Goal: Transaction & Acquisition: Purchase product/service

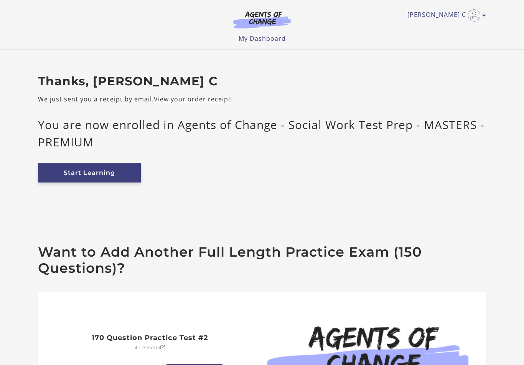
click at [103, 168] on link "Start Learning" at bounding box center [89, 173] width 103 height 20
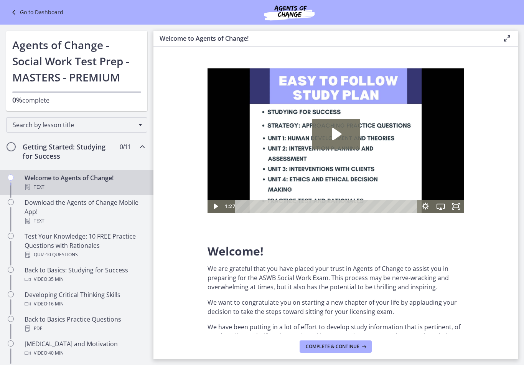
click at [10, 147] on span "Chapters" at bounding box center [11, 147] width 8 height 8
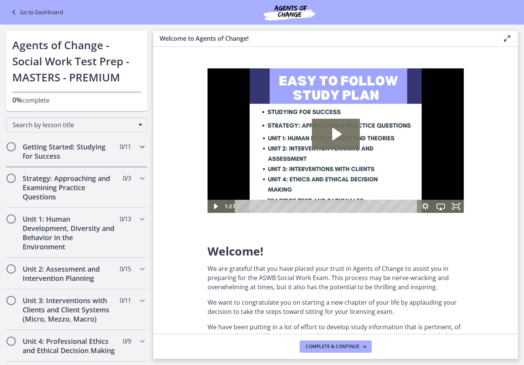
click at [10, 147] on span "Chapters" at bounding box center [11, 147] width 8 height 8
